Goal: Task Accomplishment & Management: Manage account settings

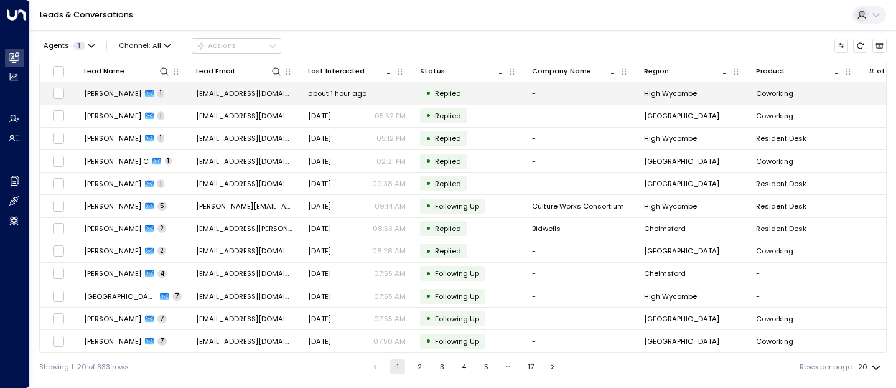
click at [121, 92] on span "[PERSON_NAME]" at bounding box center [112, 93] width 57 height 10
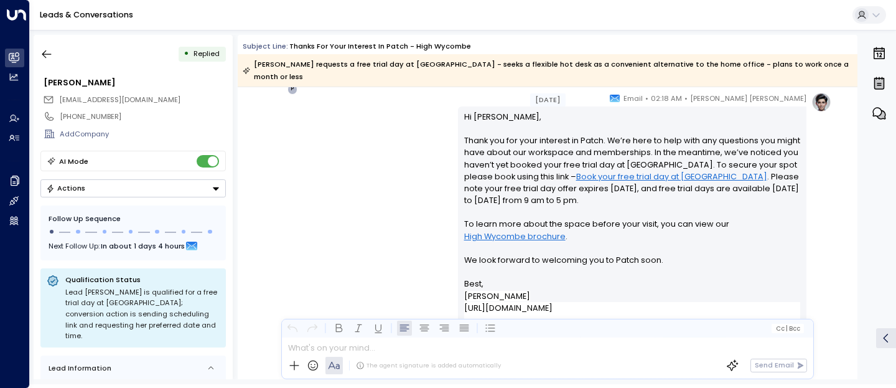
scroll to position [1173, 0]
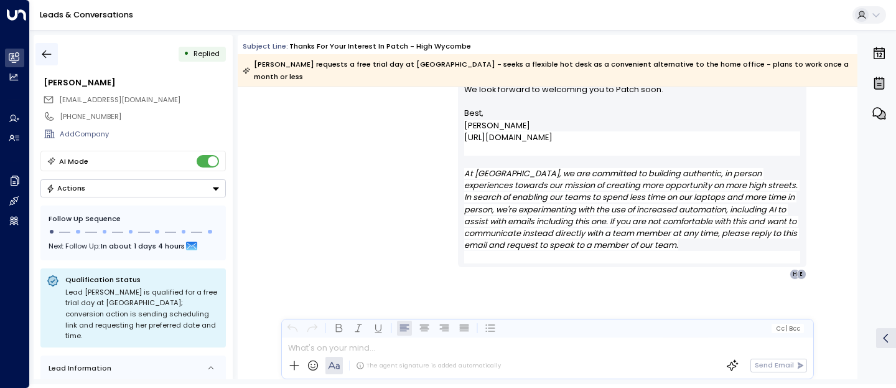
click at [50, 50] on icon "button" at bounding box center [46, 54] width 12 height 12
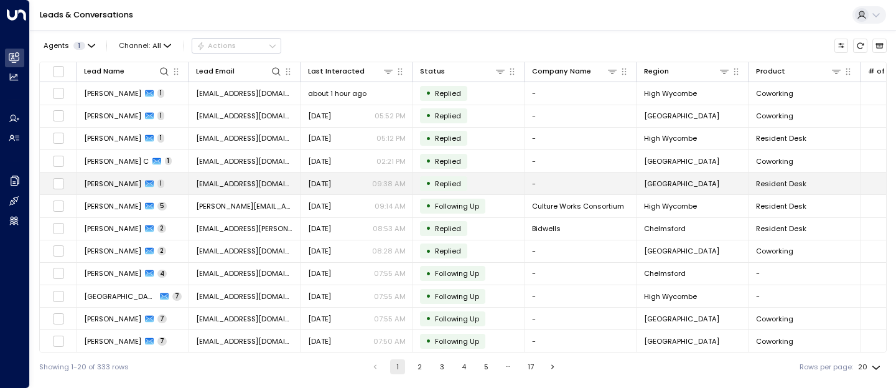
click at [127, 184] on span "[PERSON_NAME]" at bounding box center [112, 184] width 57 height 10
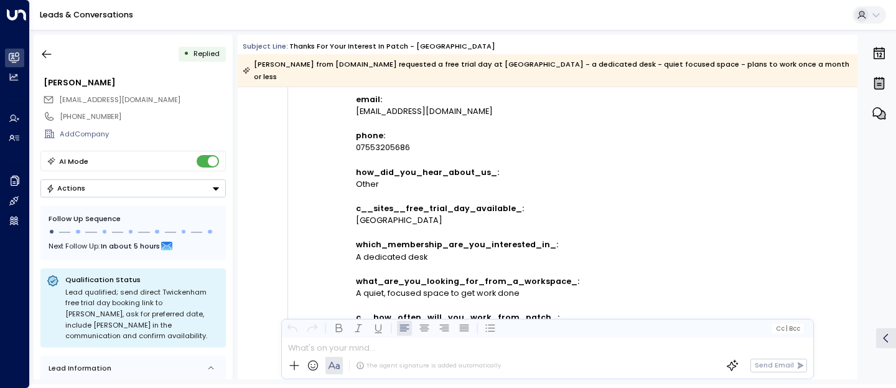
scroll to position [233, 0]
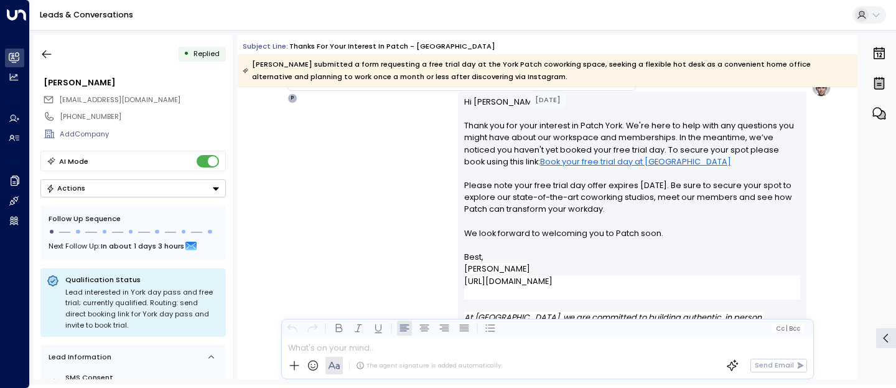
scroll to position [1001, 0]
